Goal: Download file/media

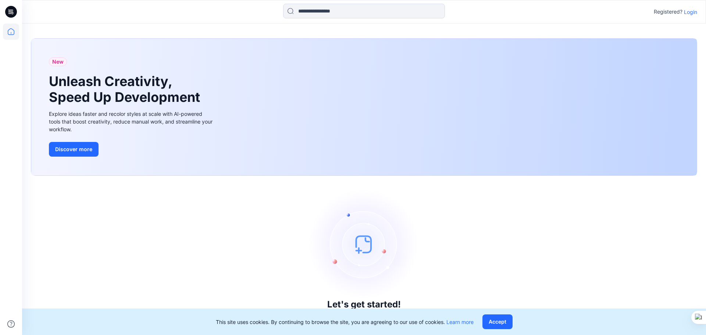
click at [344, 12] on p "Login" at bounding box center [690, 12] width 13 height 8
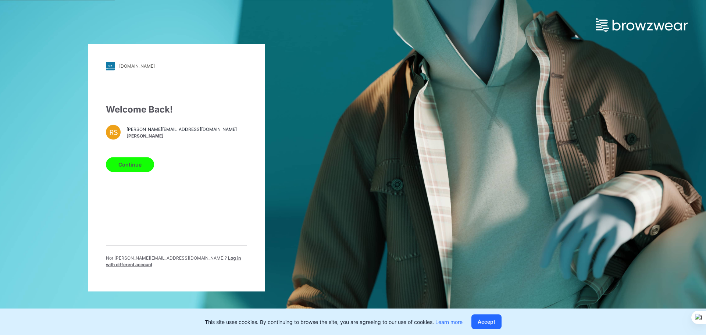
click at [144, 165] on button "Continue" at bounding box center [130, 164] width 48 height 15
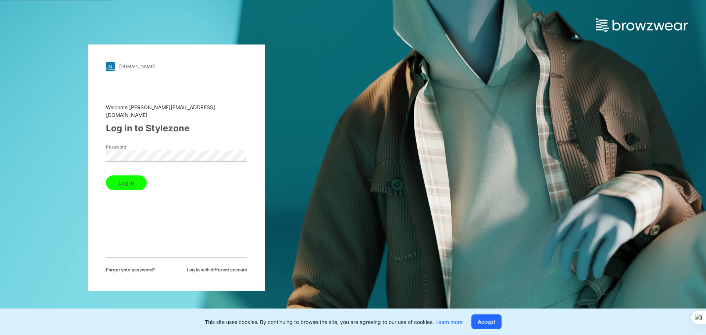
click at [140, 175] on button "Log in" at bounding box center [126, 182] width 41 height 15
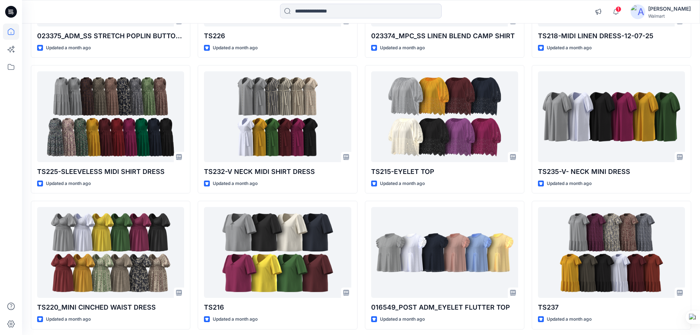
scroll to position [2640, 0]
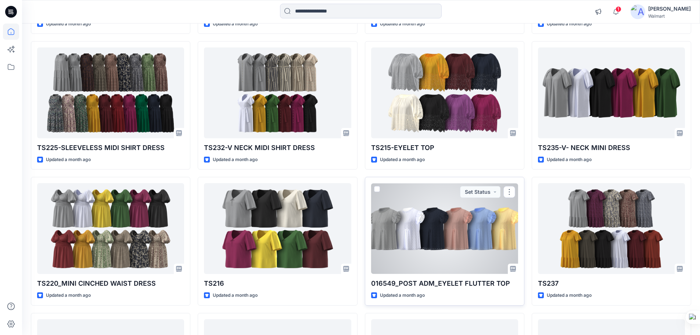
click at [344, 215] on div at bounding box center [444, 228] width 147 height 91
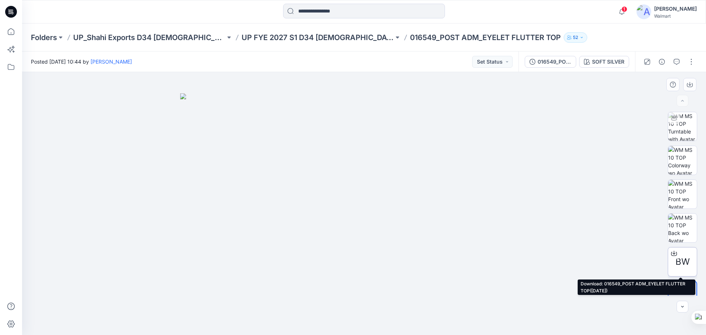
click at [344, 219] on span "BW" at bounding box center [682, 261] width 14 height 13
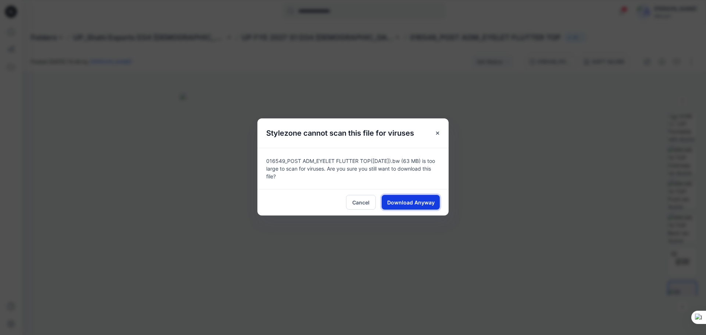
click at [344, 203] on span "Download Anyway" at bounding box center [410, 202] width 47 height 8
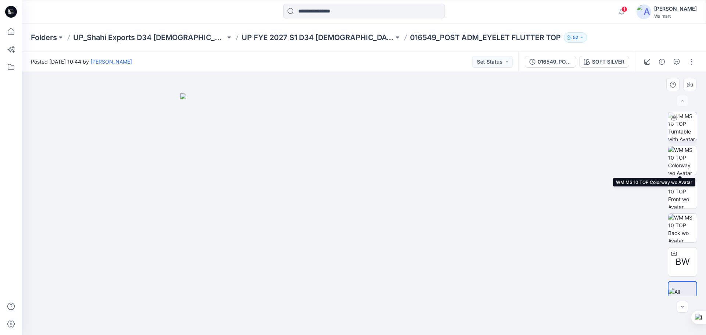
drag, startPoint x: 678, startPoint y: 120, endPoint x: 692, endPoint y: 128, distance: 15.8
click at [344, 120] on img at bounding box center [682, 126] width 29 height 29
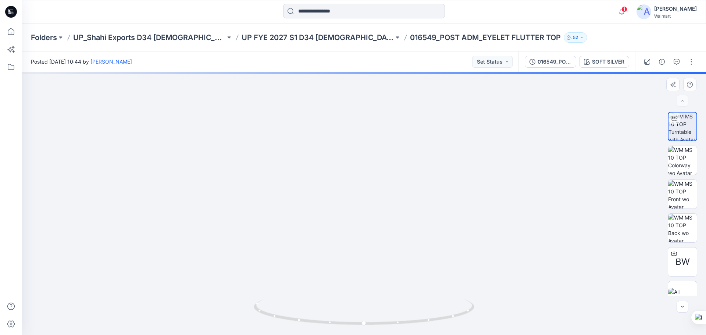
drag, startPoint x: 401, startPoint y: 178, endPoint x: 399, endPoint y: 190, distance: 11.9
click at [344, 191] on img at bounding box center [364, 142] width 582 height 384
drag, startPoint x: 434, startPoint y: 170, endPoint x: 438, endPoint y: 201, distance: 31.1
click at [344, 201] on img at bounding box center [364, 155] width 582 height 360
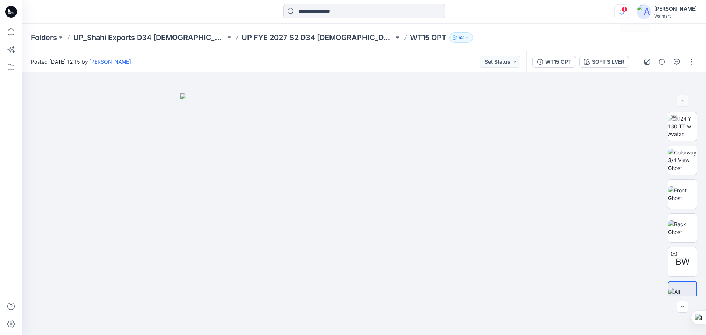
click at [629, 14] on icon "button" at bounding box center [622, 11] width 14 height 15
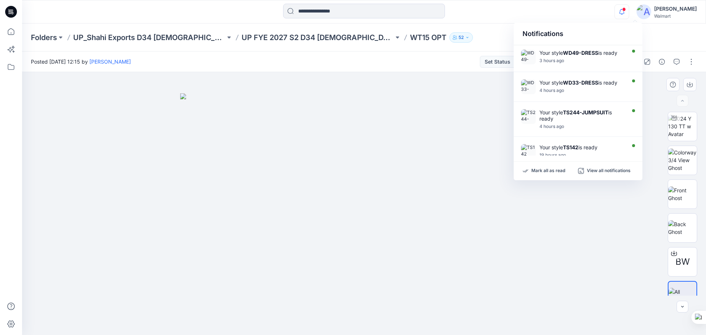
click at [594, 219] on div at bounding box center [364, 203] width 684 height 263
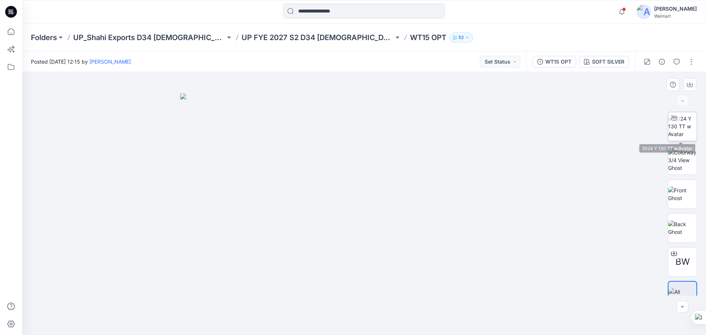
click at [680, 134] on img at bounding box center [682, 126] width 29 height 23
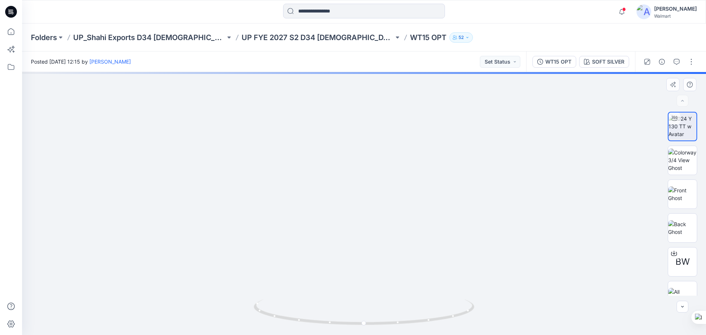
drag, startPoint x: 402, startPoint y: 216, endPoint x: 406, endPoint y: 198, distance: 18.9
drag, startPoint x: 412, startPoint y: 184, endPoint x: 415, endPoint y: 269, distance: 85.0
